Goal: Task Accomplishment & Management: Manage account settings

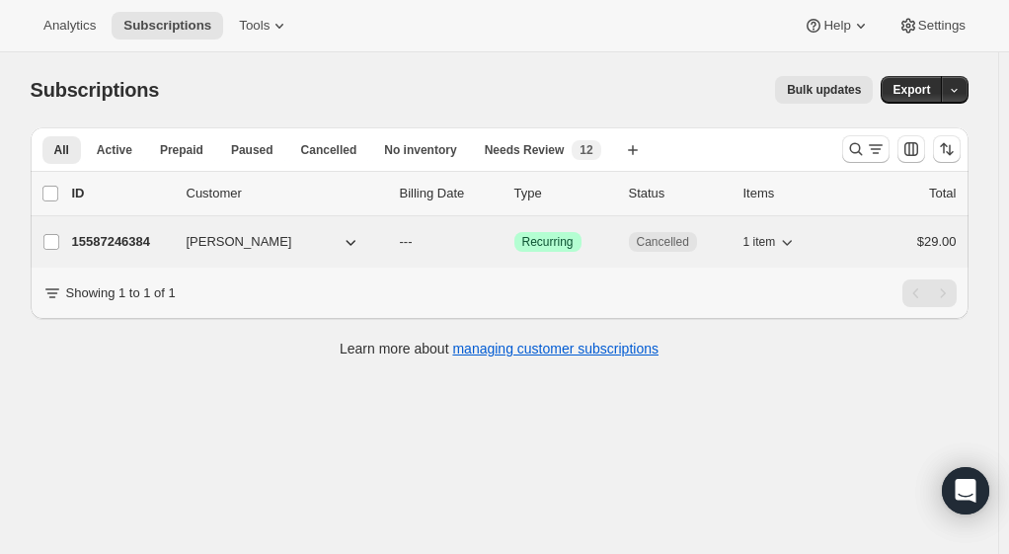
click at [128, 250] on p "15587246384" at bounding box center [121, 242] width 99 height 20
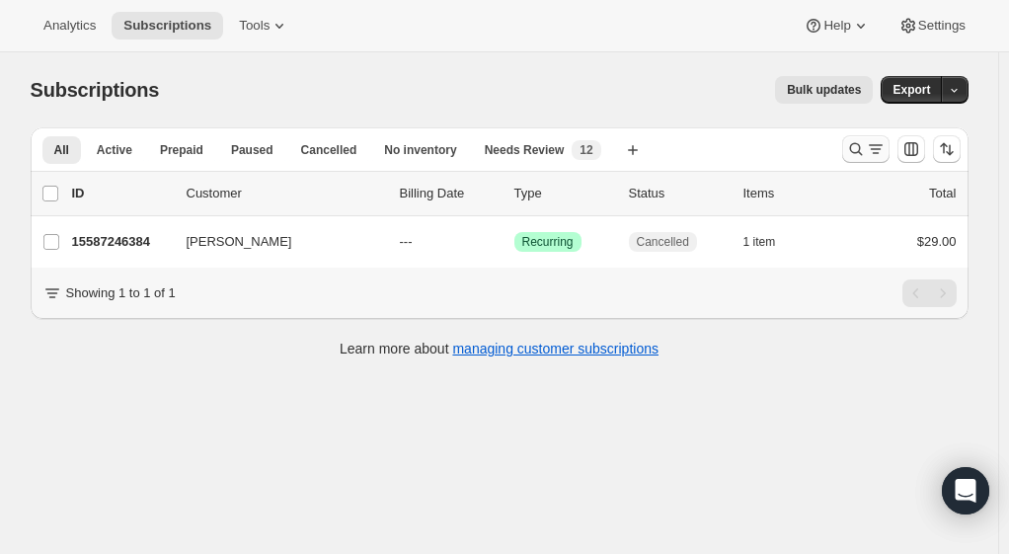
click at [865, 152] on icon "Search and filter results" at bounding box center [856, 149] width 20 height 20
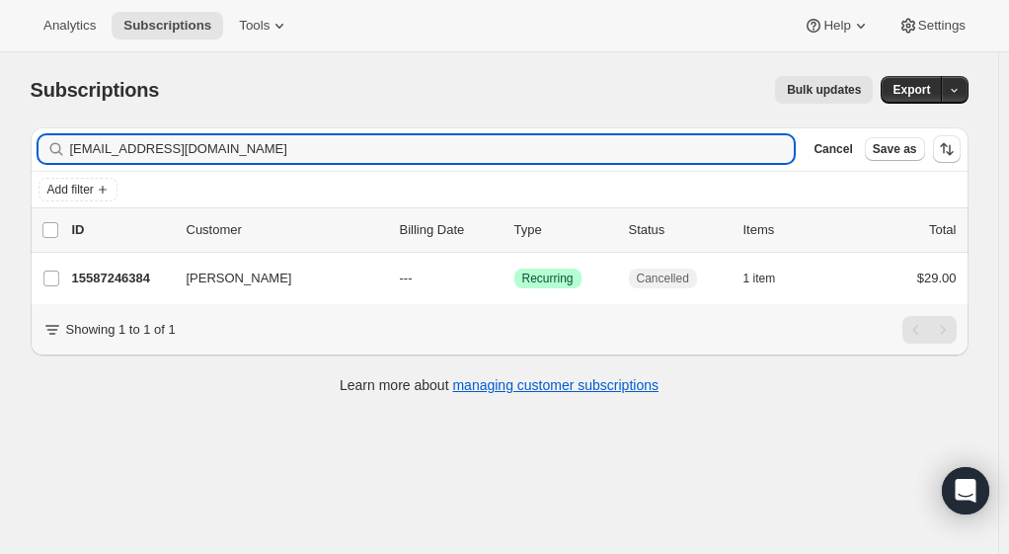
drag, startPoint x: 240, startPoint y: 154, endPoint x: 39, endPoint y: 152, distance: 201.4
click at [39, 152] on div "Filter subscribers [EMAIL_ADDRESS][DOMAIN_NAME] Clear Cancel Save as" at bounding box center [500, 148] width 938 height 43
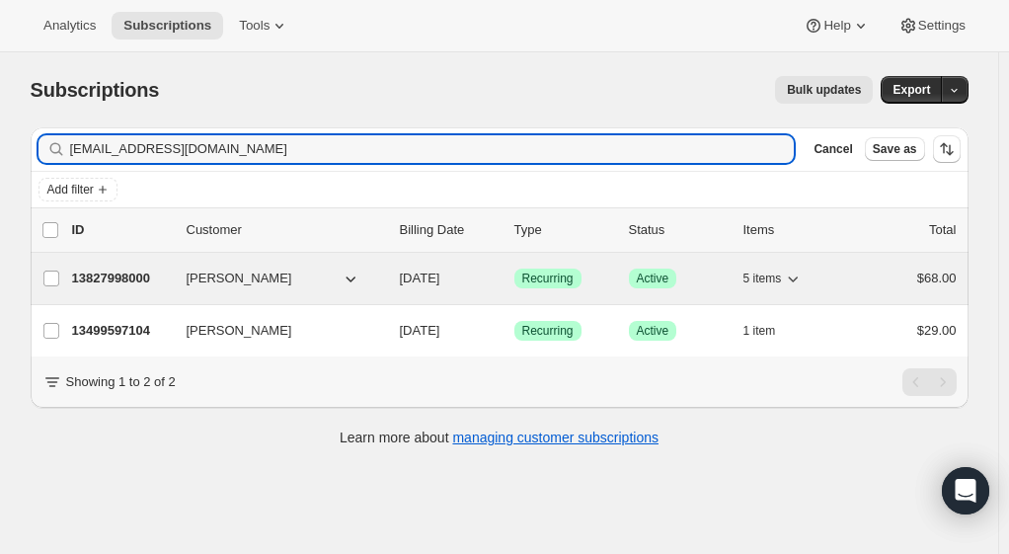
type input "[EMAIL_ADDRESS][DOMAIN_NAME]"
click at [118, 273] on p "13827998000" at bounding box center [121, 279] width 99 height 20
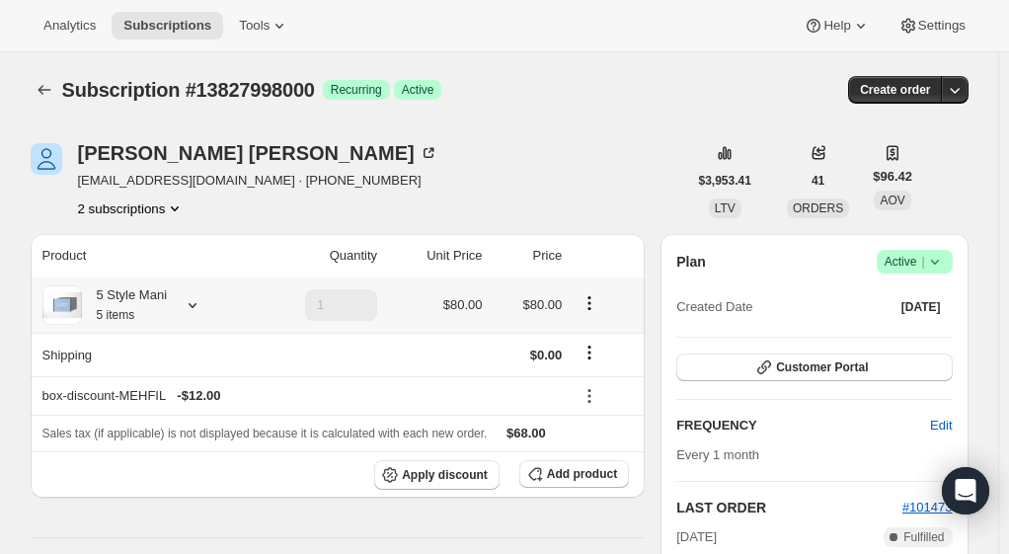
click at [176, 312] on div "5 Style Mani 5 items" at bounding box center [144, 304] width 204 height 39
click at [193, 304] on icon at bounding box center [193, 305] width 8 height 5
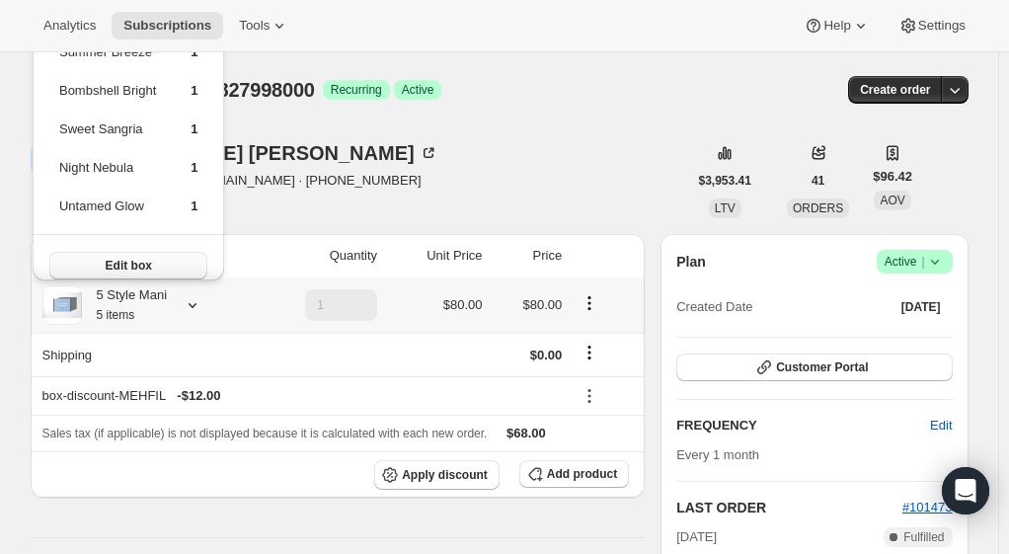
click at [95, 267] on button "Edit box" at bounding box center [128, 266] width 159 height 28
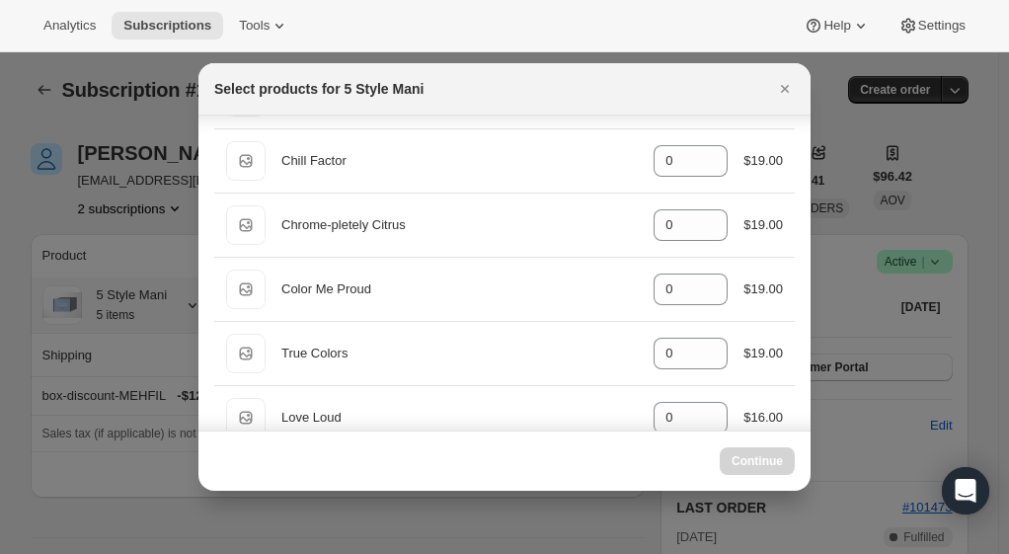
scroll to position [1762, 0]
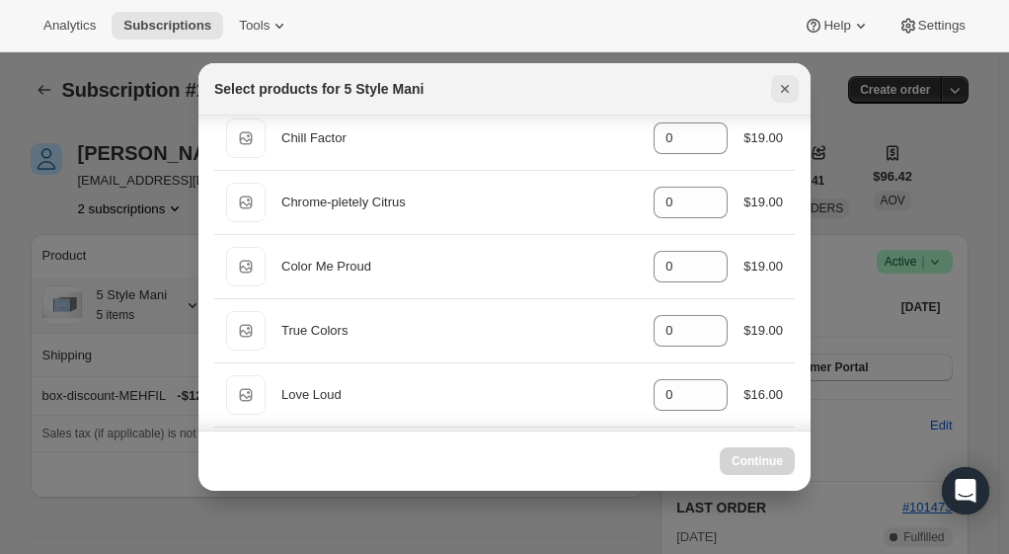
click at [786, 87] on icon "Close" at bounding box center [785, 89] width 8 height 8
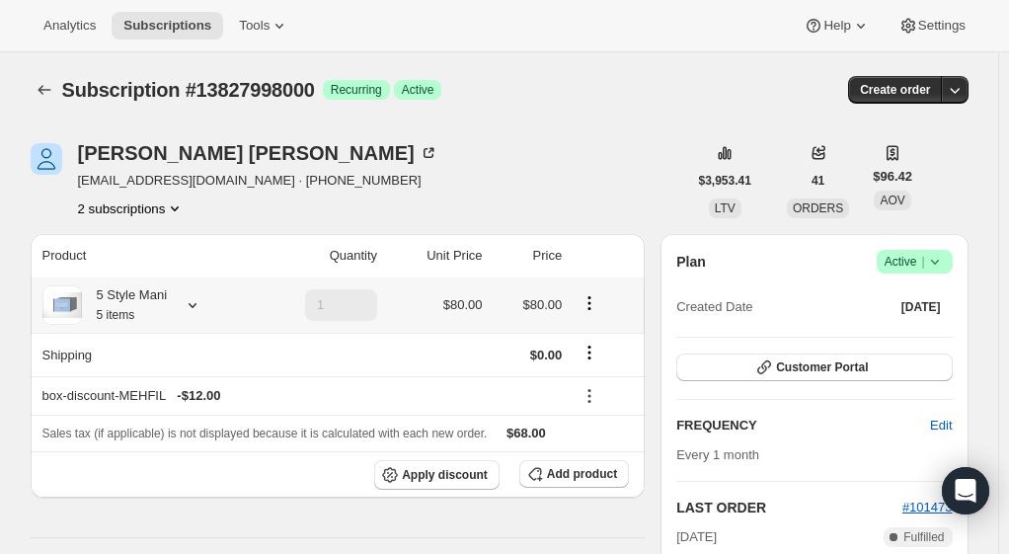
click at [191, 308] on icon at bounding box center [193, 305] width 20 height 20
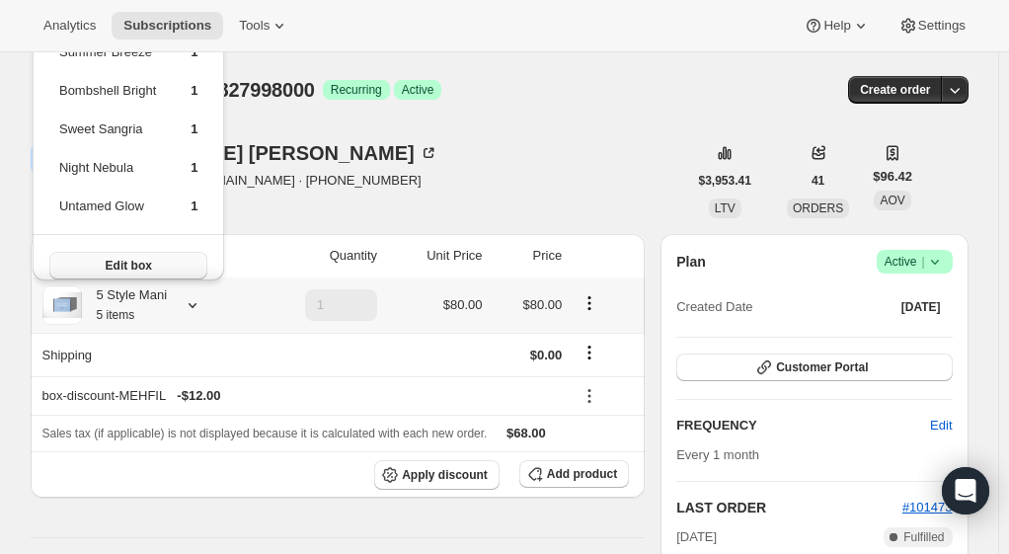
click at [114, 258] on span "Edit box" at bounding box center [129, 266] width 46 height 16
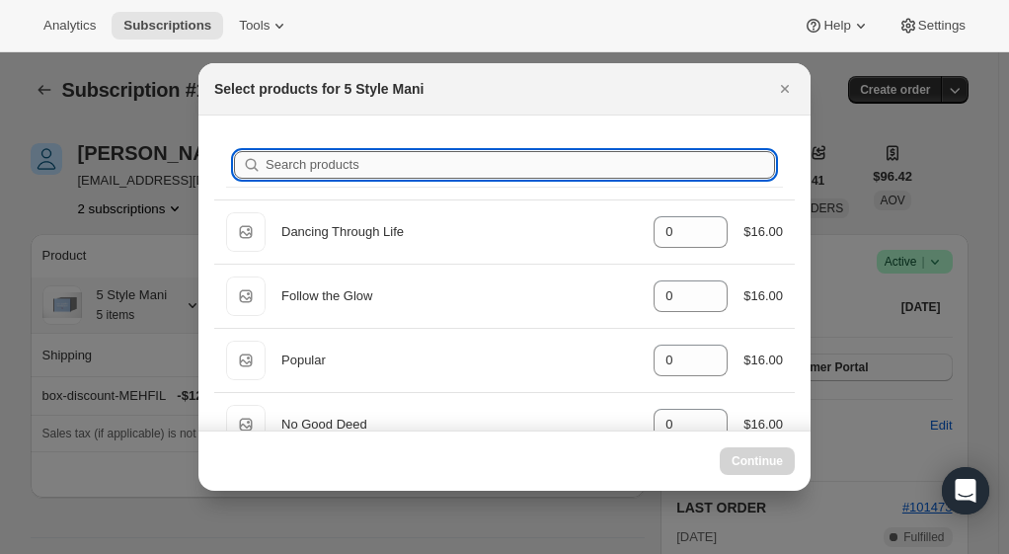
click at [369, 166] on input "Search products" at bounding box center [520, 165] width 509 height 28
type input "s"
type input "1"
type input "su"
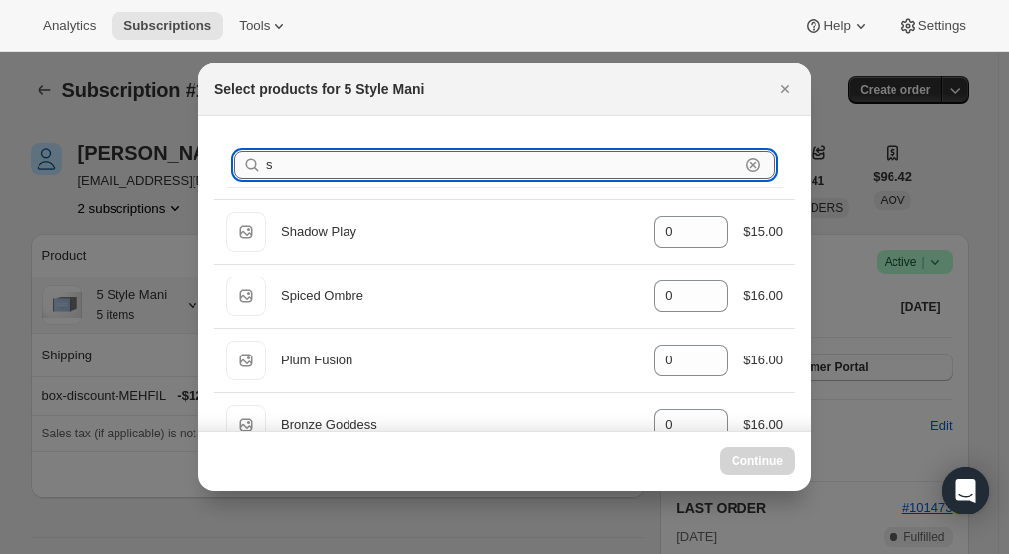
type input "1"
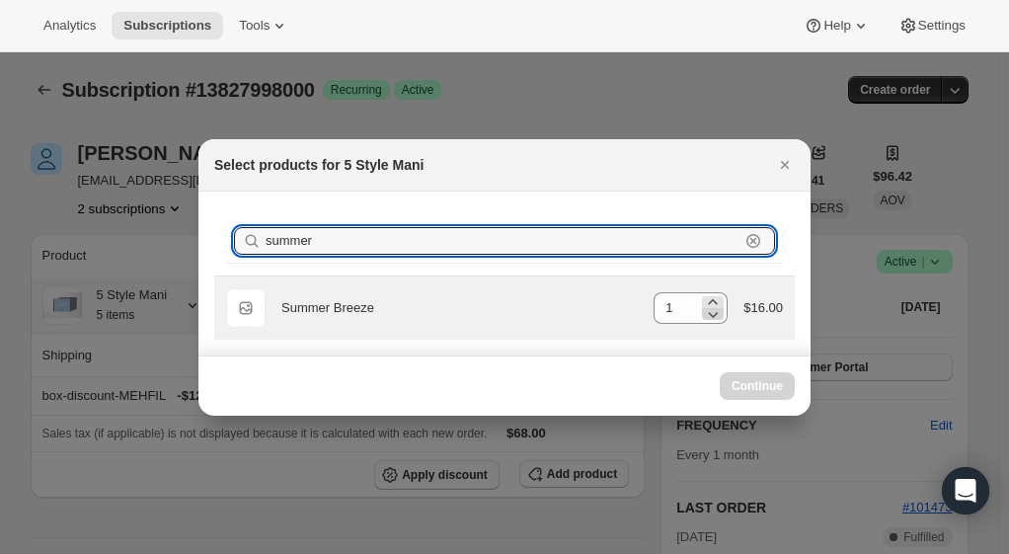
type input "summer"
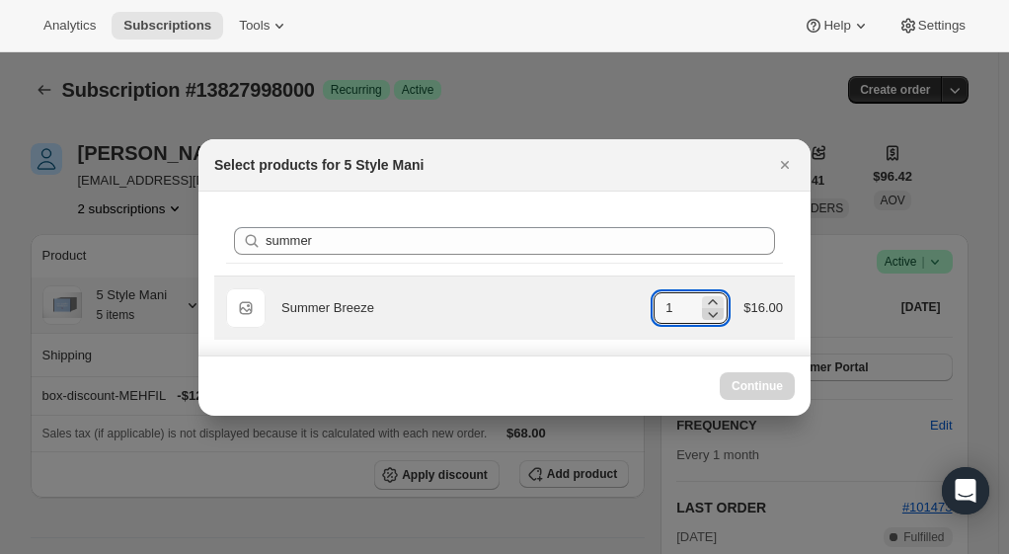
click at [713, 312] on icon ":ran:" at bounding box center [713, 314] width 20 height 20
click at [715, 312] on icon ":ran:" at bounding box center [713, 314] width 20 height 20
type input "1"
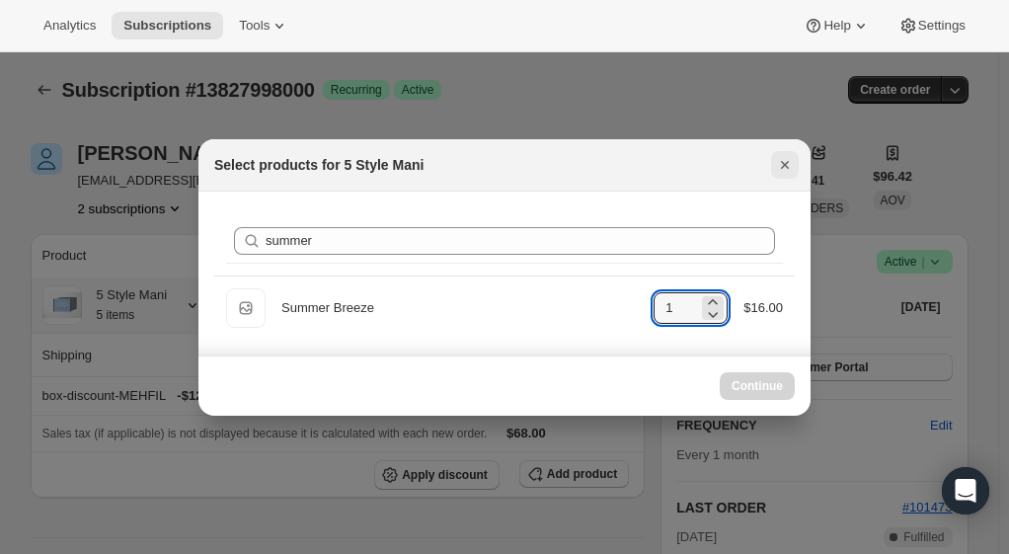
click at [780, 153] on button "Close" at bounding box center [785, 165] width 28 height 28
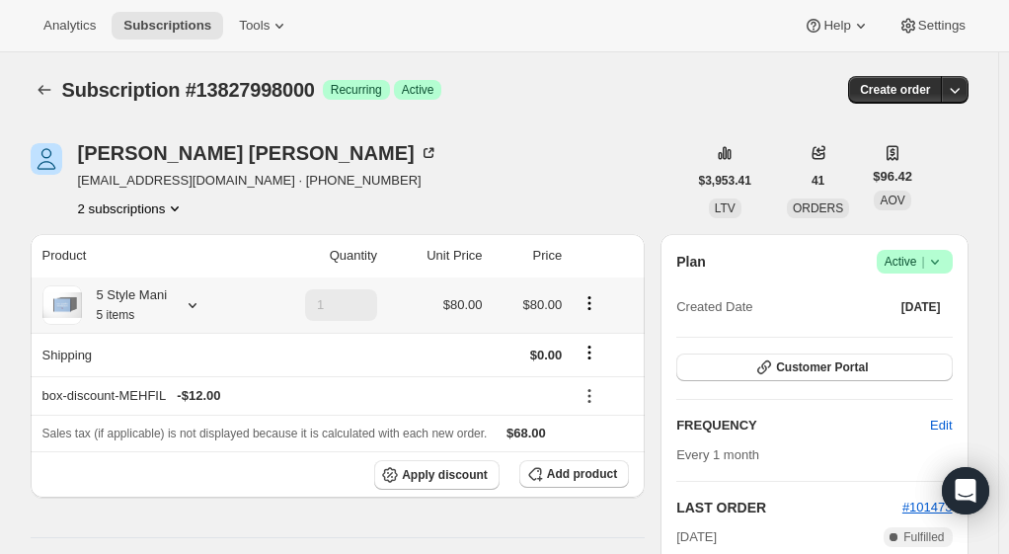
click at [233, 298] on div "5 Style Mani 5 items" at bounding box center [144, 304] width 204 height 39
click at [177, 302] on div "5 Style Mani 5 items" at bounding box center [144, 304] width 204 height 39
click at [189, 302] on icon at bounding box center [193, 305] width 20 height 20
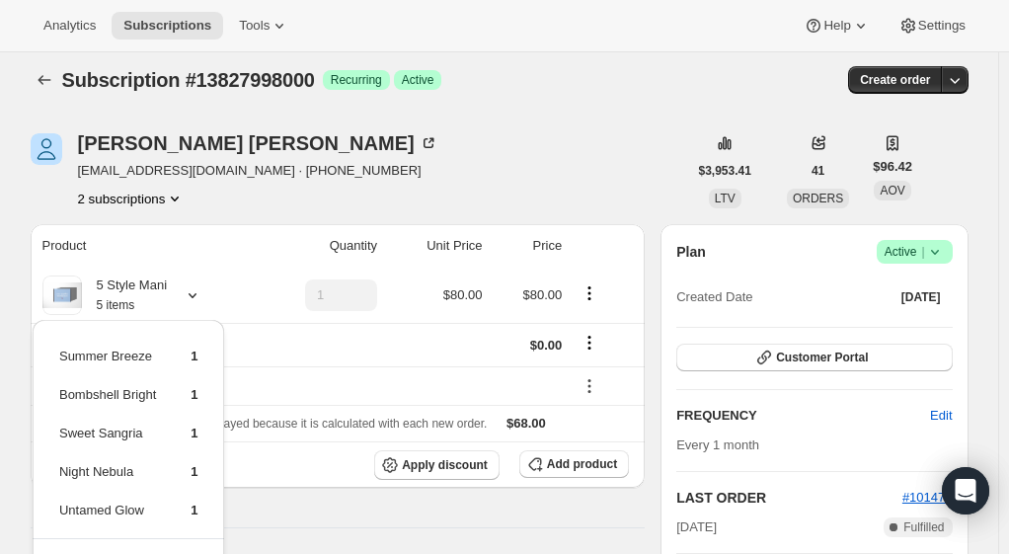
scroll to position [0, 0]
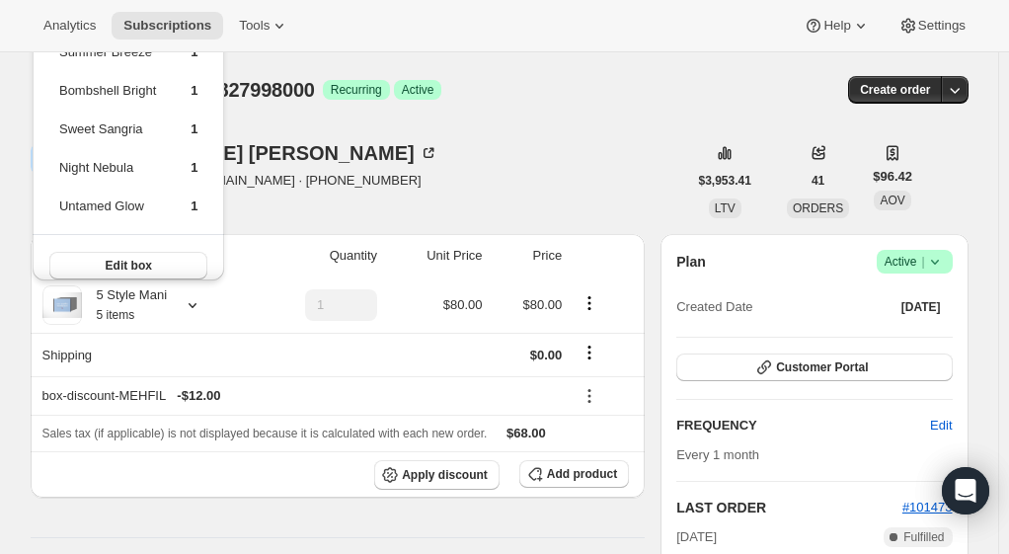
click at [613, 175] on div "[PERSON_NAME] [EMAIL_ADDRESS][DOMAIN_NAME] · [PHONE_NUMBER] 2 subscriptions" at bounding box center [359, 180] width 657 height 75
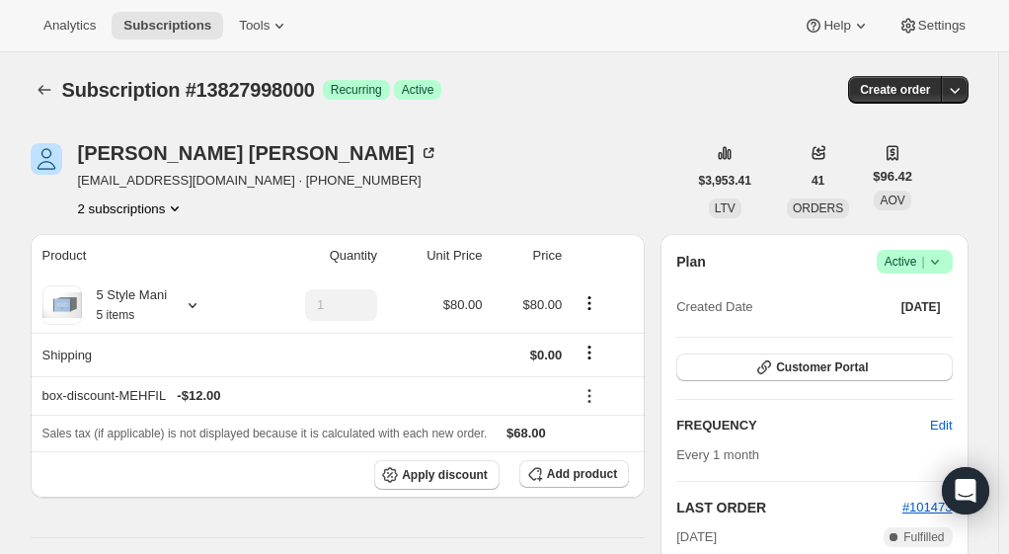
click at [492, 168] on div "[PERSON_NAME] [EMAIL_ADDRESS][DOMAIN_NAME] · [PHONE_NUMBER] 2 subscriptions" at bounding box center [359, 180] width 657 height 75
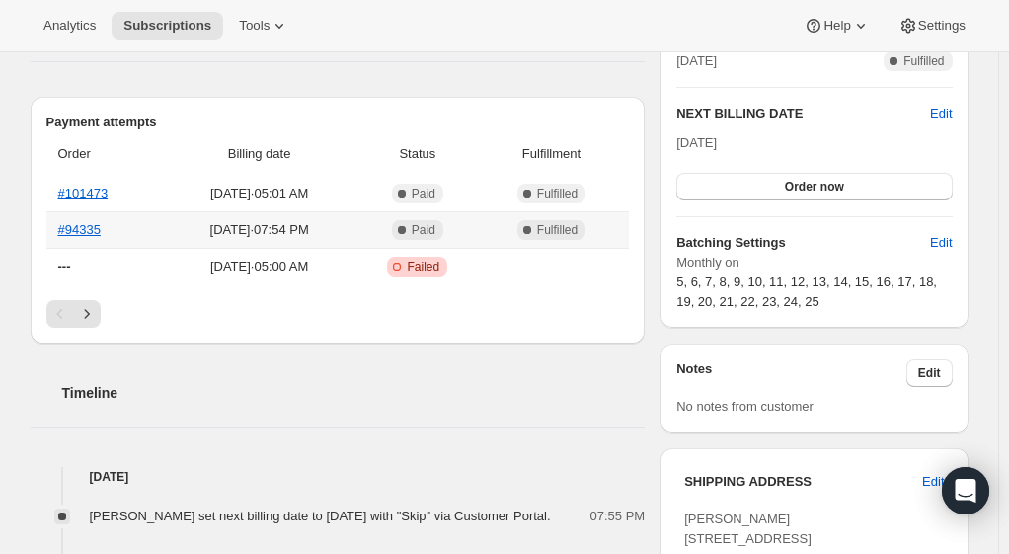
scroll to position [395, 0]
